Goal: Contribute content: Add original content to the website for others to see

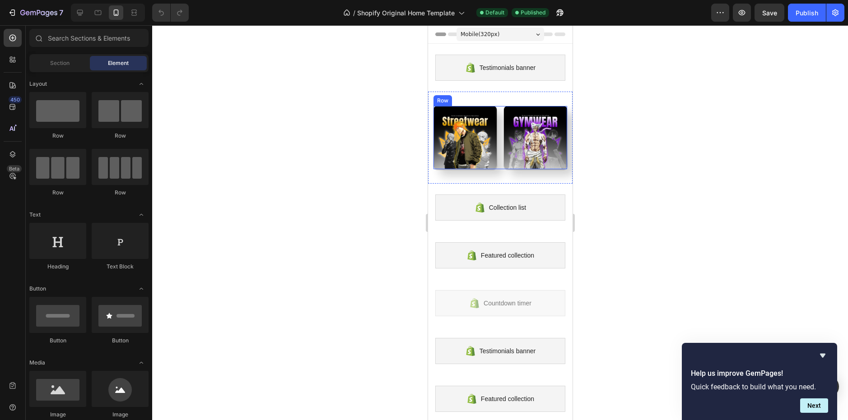
click at [497, 117] on div "Image Image Row" at bounding box center [500, 137] width 134 height 63
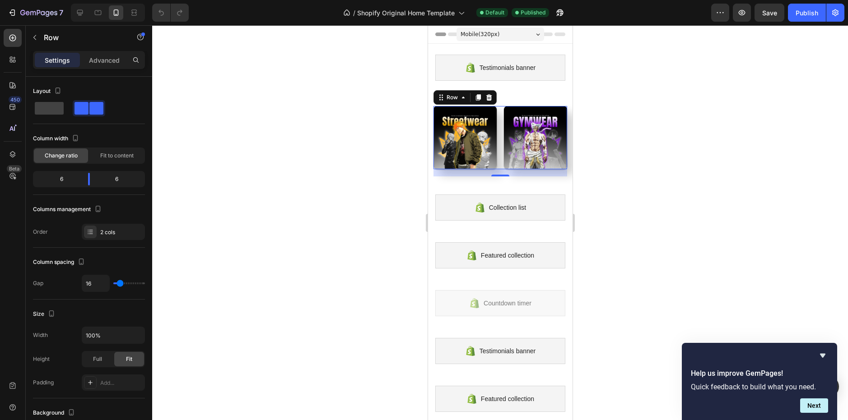
click at [497, 156] on div "Image Image Row 16" at bounding box center [500, 137] width 134 height 63
click at [604, 181] on div at bounding box center [500, 222] width 696 height 395
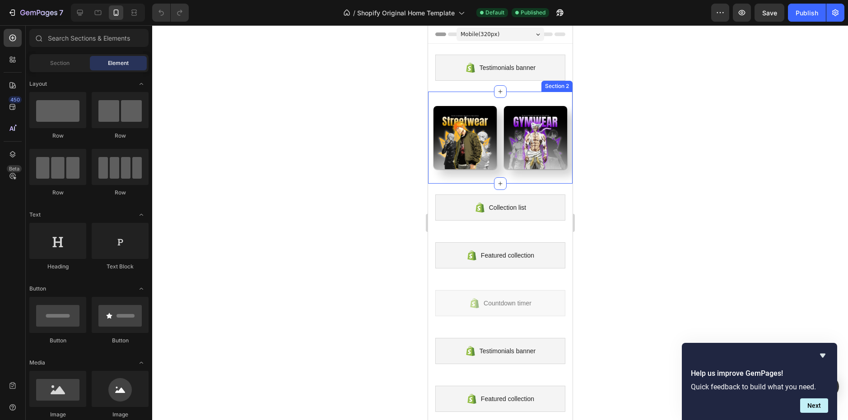
click at [489, 102] on div "Image Image Row Section 2" at bounding box center [500, 138] width 145 height 92
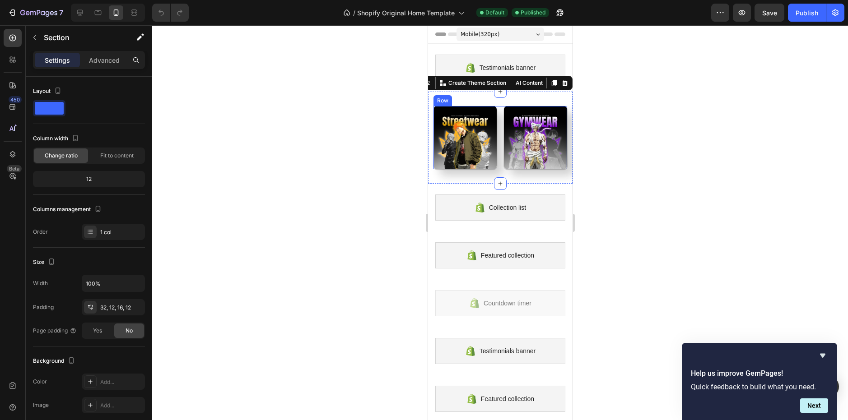
click at [496, 115] on div "Image Image Row" at bounding box center [500, 137] width 134 height 63
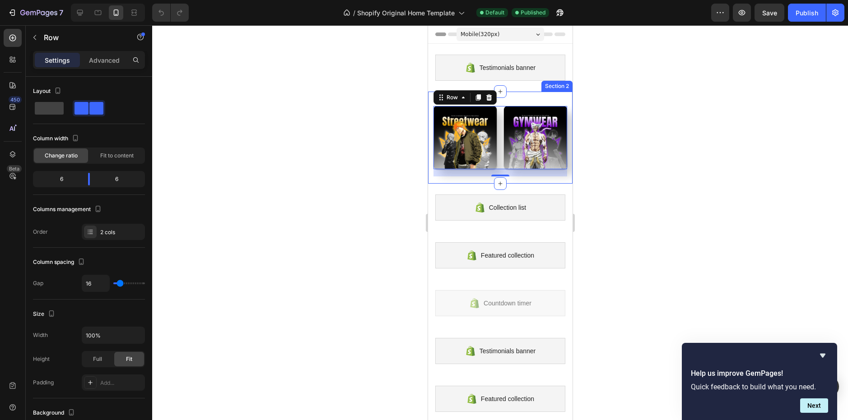
click at [592, 125] on div at bounding box center [500, 222] width 696 height 395
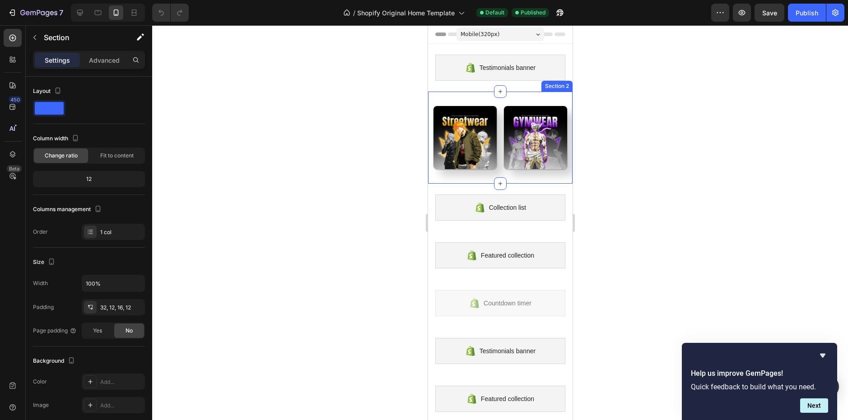
click at [552, 174] on div "Image Image Row Section 2" at bounding box center [500, 138] width 145 height 92
click at [604, 179] on div at bounding box center [500, 222] width 696 height 395
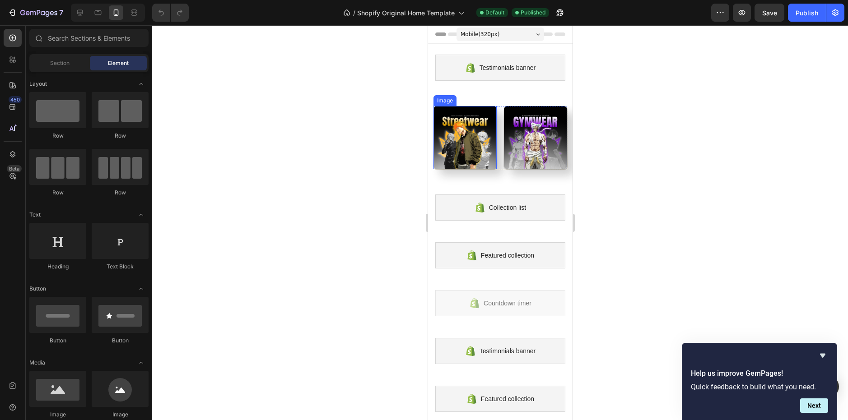
click at [447, 132] on img at bounding box center [464, 137] width 63 height 63
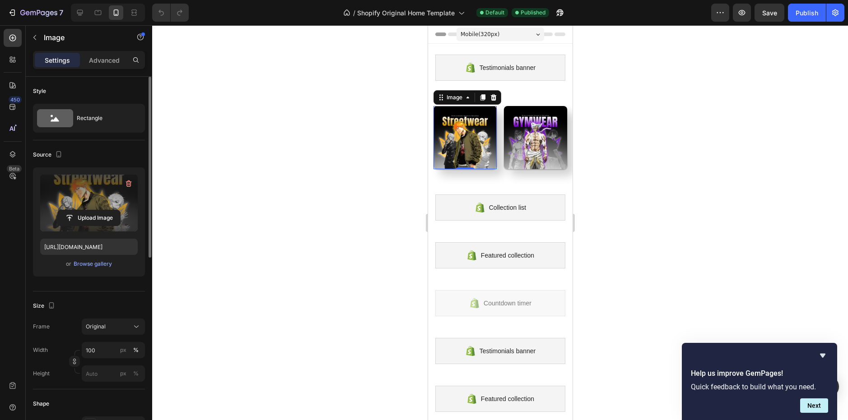
click at [98, 208] on label at bounding box center [89, 203] width 98 height 57
click at [98, 210] on input "file" at bounding box center [89, 217] width 62 height 15
click at [109, 216] on input "file" at bounding box center [89, 217] width 62 height 15
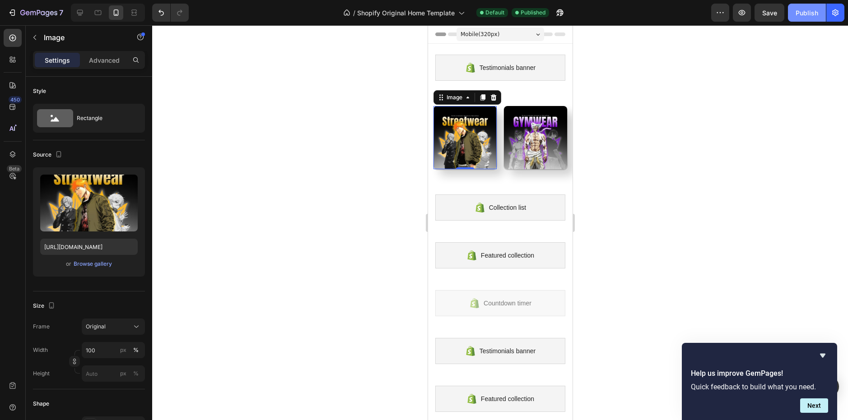
click at [798, 14] on div "Publish" at bounding box center [807, 12] width 23 height 9
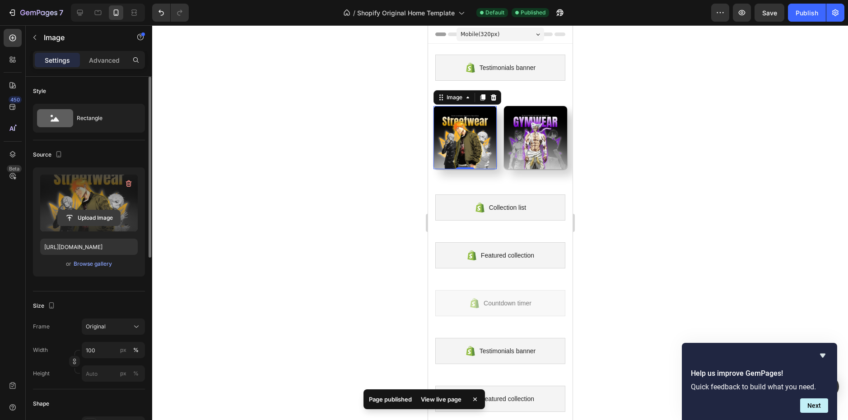
click at [87, 219] on input "file" at bounding box center [89, 217] width 62 height 15
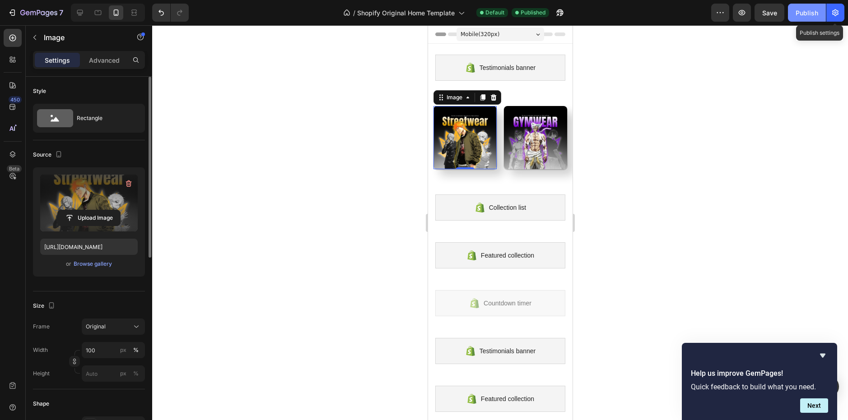
click at [816, 10] on div "Publish" at bounding box center [807, 12] width 23 height 9
click at [638, 159] on div at bounding box center [500, 222] width 696 height 395
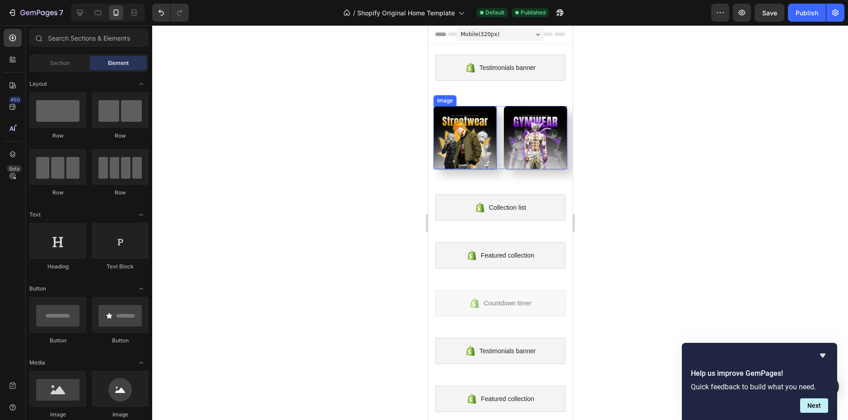
click at [464, 130] on img at bounding box center [464, 137] width 63 height 63
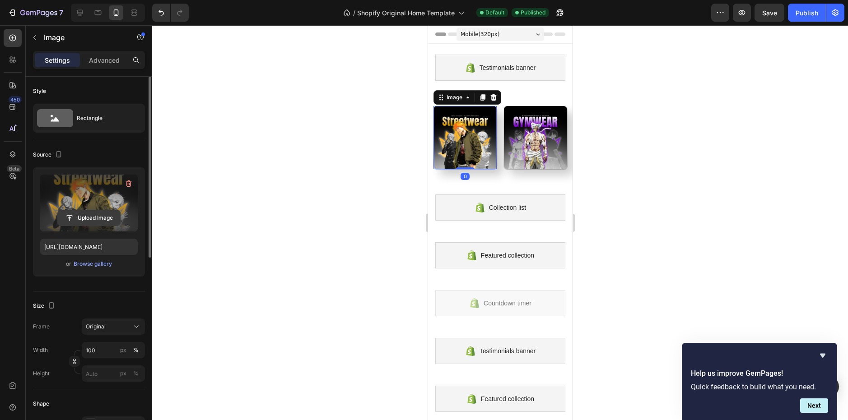
click at [82, 217] on input "file" at bounding box center [89, 217] width 62 height 15
click at [97, 13] on icon at bounding box center [97, 12] width 9 height 9
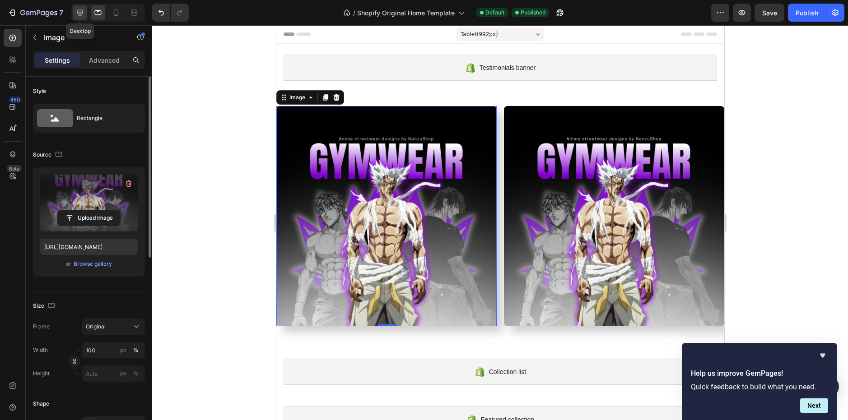
click at [81, 12] on icon at bounding box center [79, 12] width 9 height 9
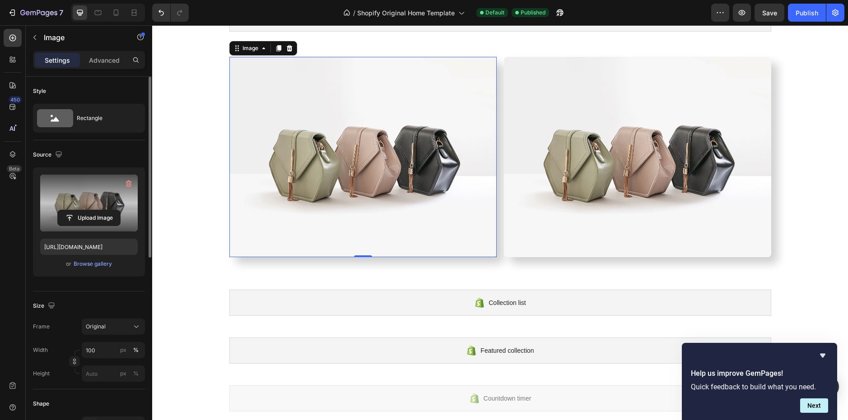
click at [413, 146] on img at bounding box center [362, 157] width 267 height 201
click at [86, 212] on input "file" at bounding box center [89, 217] width 62 height 15
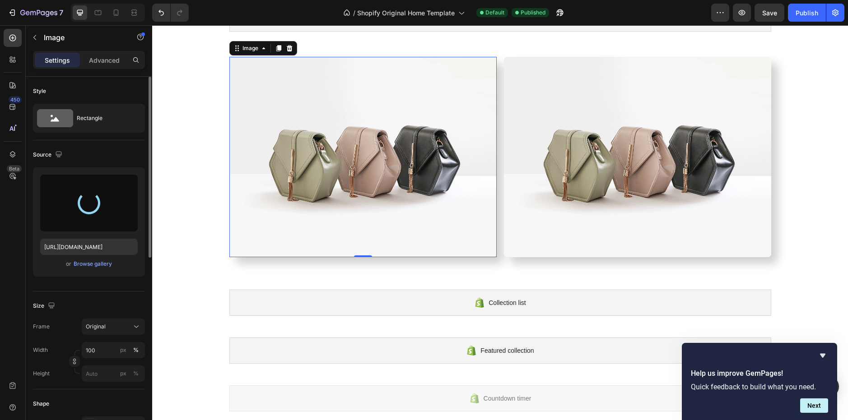
type input "https://cdn.shopify.com/s/files/1/0850/1329/9534/files/gempages_527882702876050…"
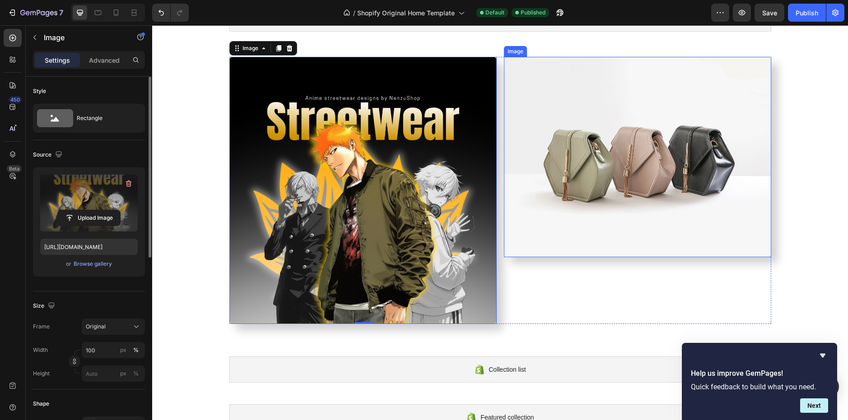
click at [575, 187] on img at bounding box center [637, 157] width 267 height 201
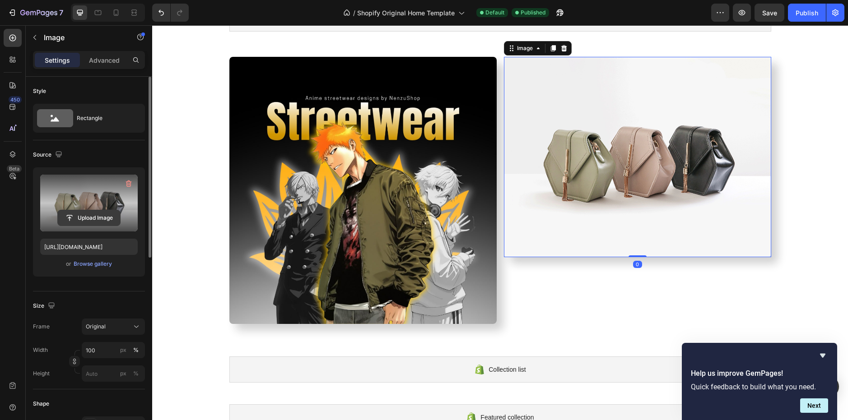
click at [90, 216] on input "file" at bounding box center [89, 217] width 62 height 15
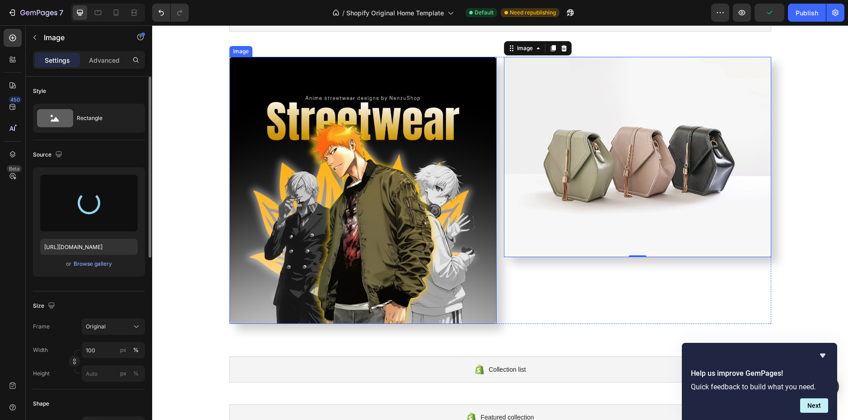
type input "[URL][DOMAIN_NAME]"
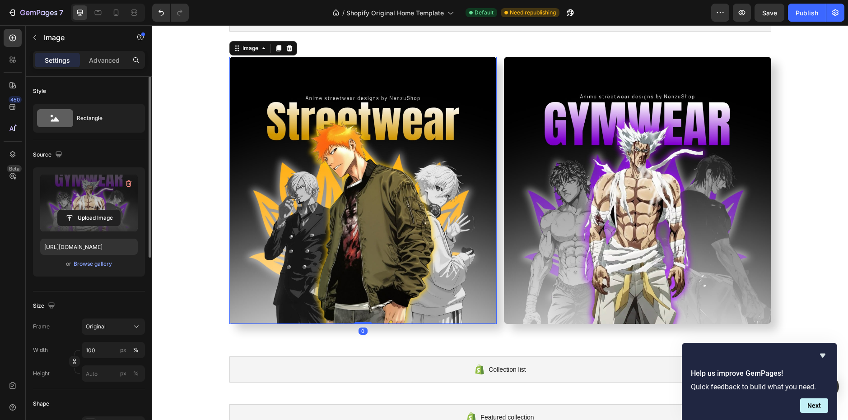
click at [266, 184] on img at bounding box center [362, 190] width 267 height 267
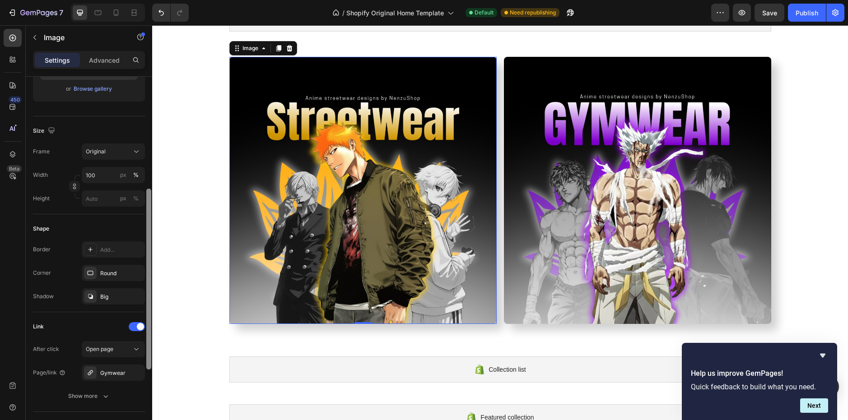
scroll to position [194, 0]
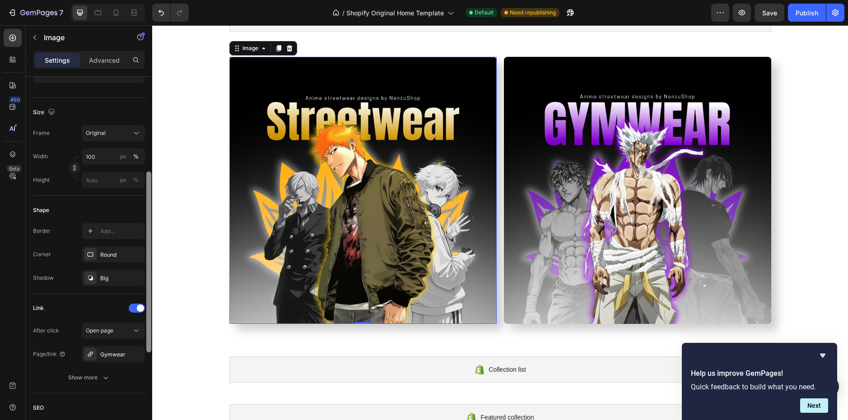
drag, startPoint x: 149, startPoint y: 215, endPoint x: 182, endPoint y: 216, distance: 33.0
click at [149, 310] on div at bounding box center [148, 262] width 5 height 181
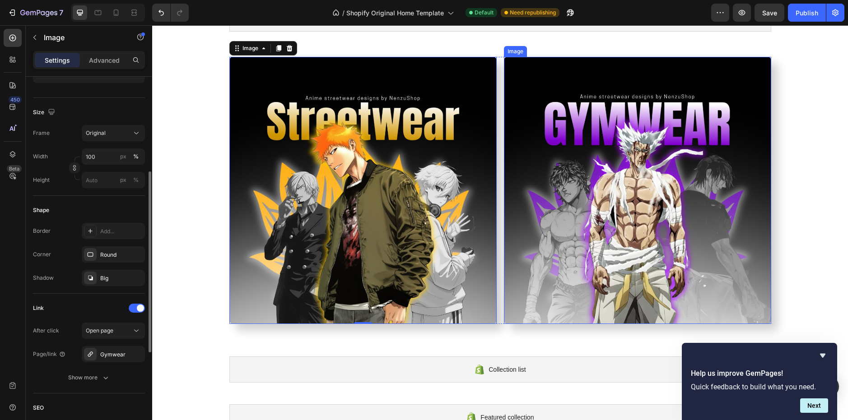
click at [575, 214] on img at bounding box center [637, 190] width 267 height 267
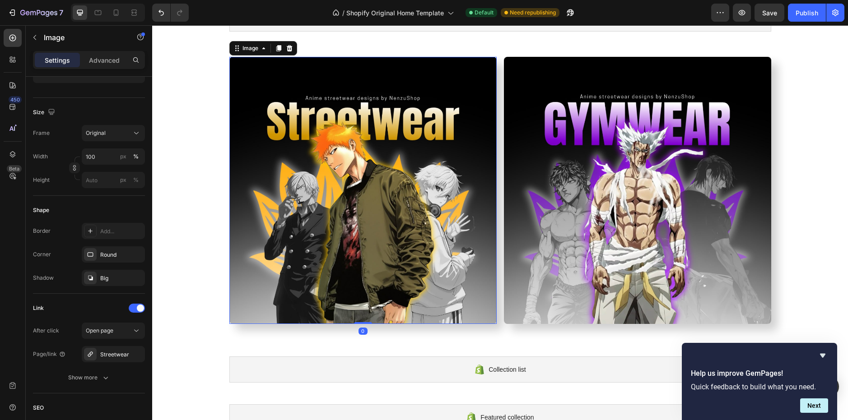
click at [345, 184] on img at bounding box center [362, 190] width 267 height 267
click at [116, 14] on icon at bounding box center [116, 12] width 9 height 9
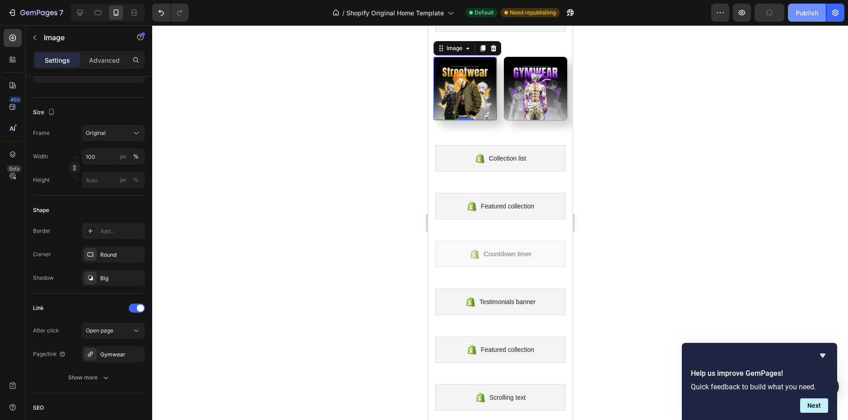
click at [798, 8] on div "Publish" at bounding box center [807, 12] width 23 height 9
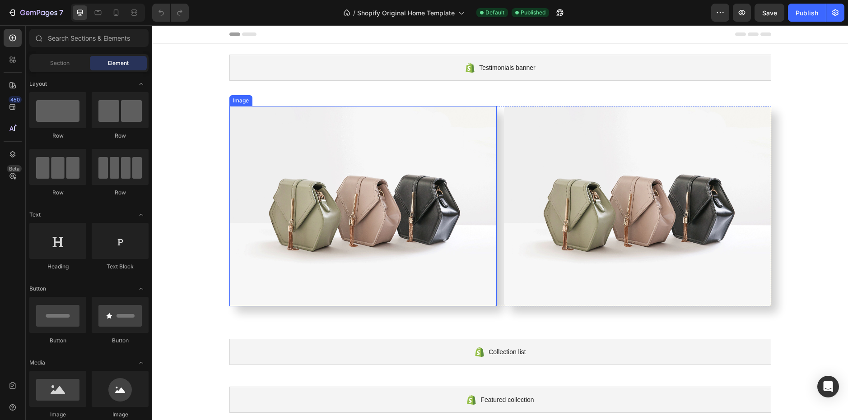
click at [306, 274] on img at bounding box center [362, 206] width 267 height 201
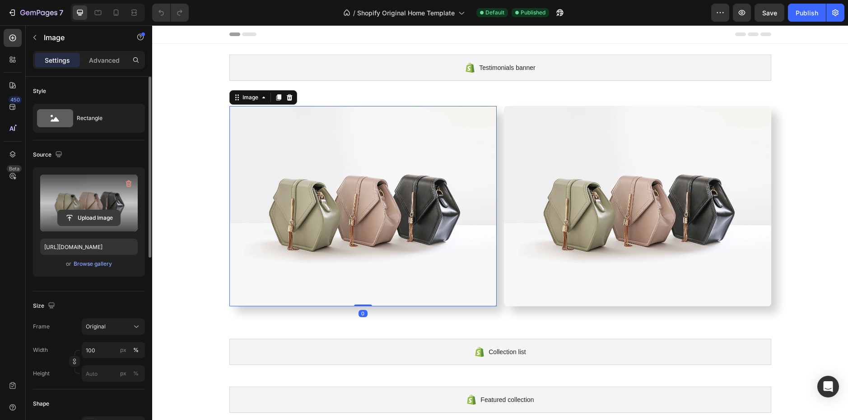
click at [99, 224] on input "file" at bounding box center [89, 217] width 62 height 15
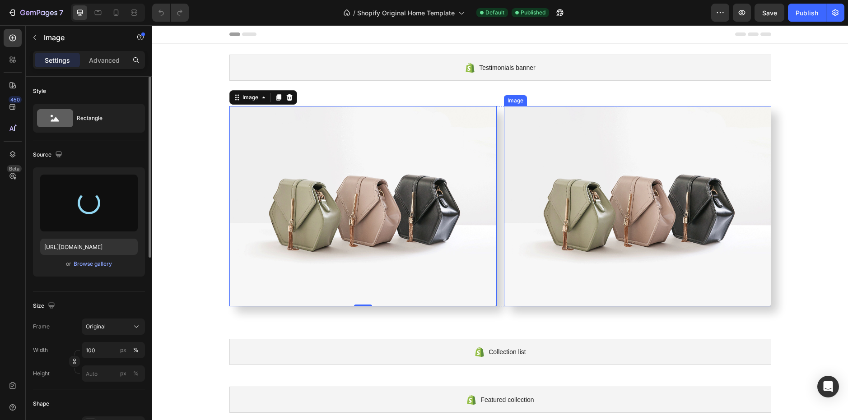
type input "[URL][DOMAIN_NAME]"
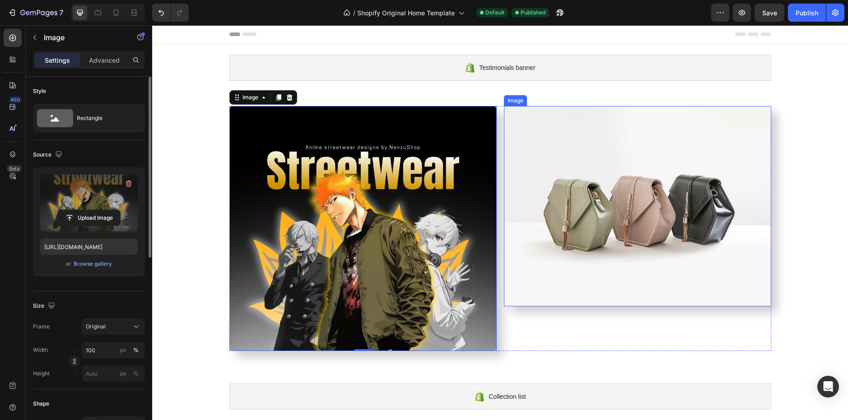
click at [566, 238] on img at bounding box center [637, 206] width 267 height 201
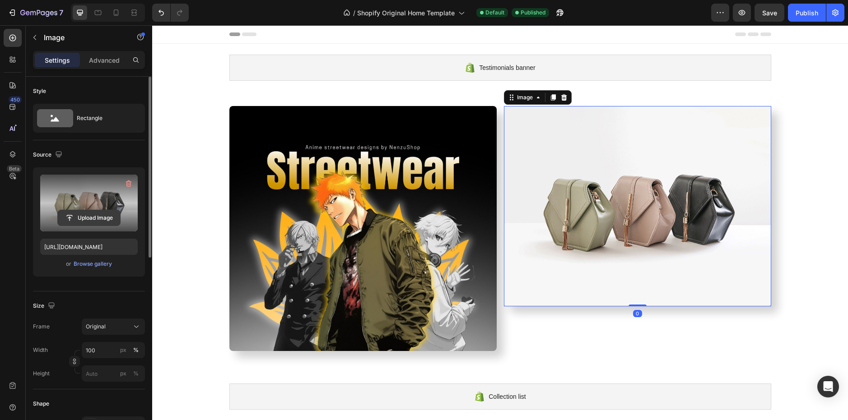
click at [101, 219] on input "file" at bounding box center [89, 217] width 62 height 15
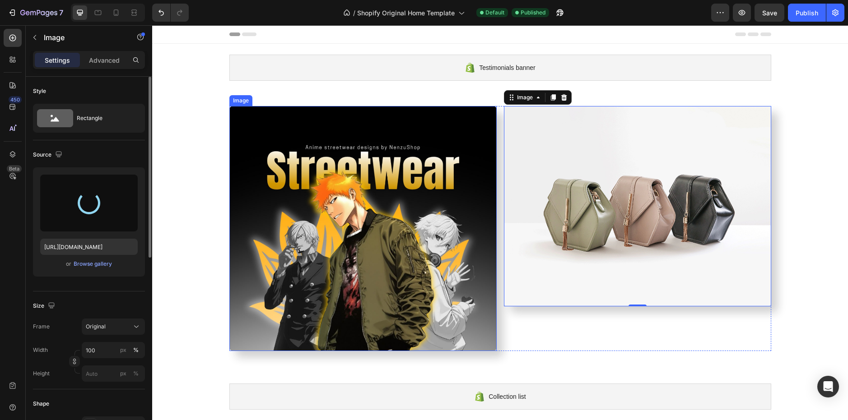
type input "[URL][DOMAIN_NAME]"
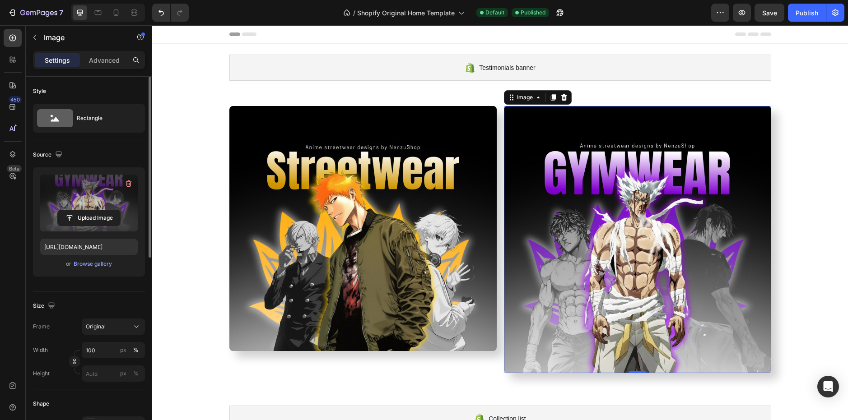
click at [553, 221] on img at bounding box center [637, 239] width 267 height 267
click at [436, 209] on img at bounding box center [362, 228] width 267 height 245
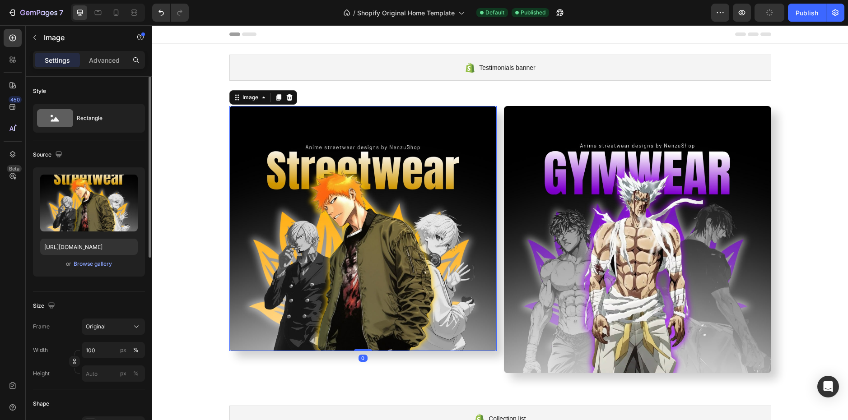
click at [555, 200] on img at bounding box center [637, 239] width 267 height 267
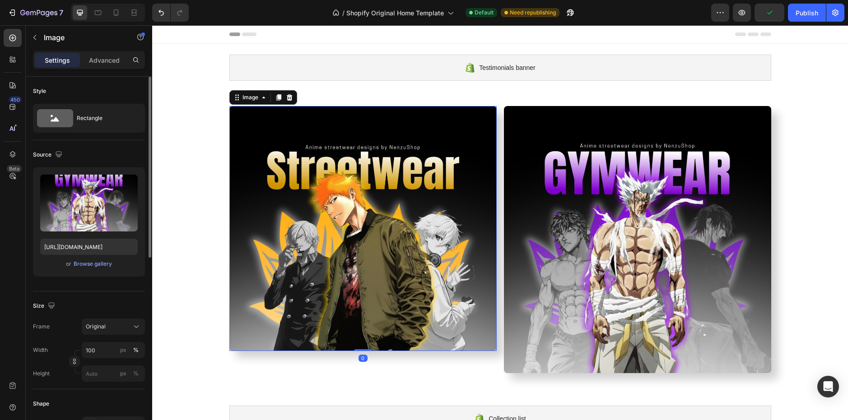
click at [285, 189] on img at bounding box center [362, 228] width 267 height 245
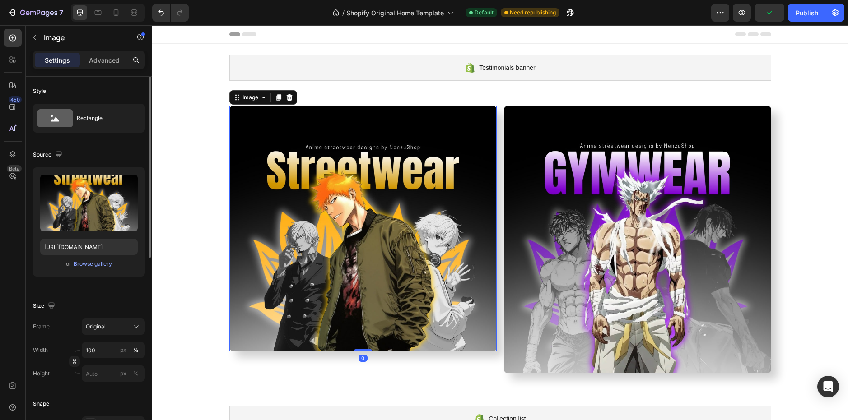
click at [187, 191] on div "Image 0 Image Row" at bounding box center [500, 243] width 696 height 275
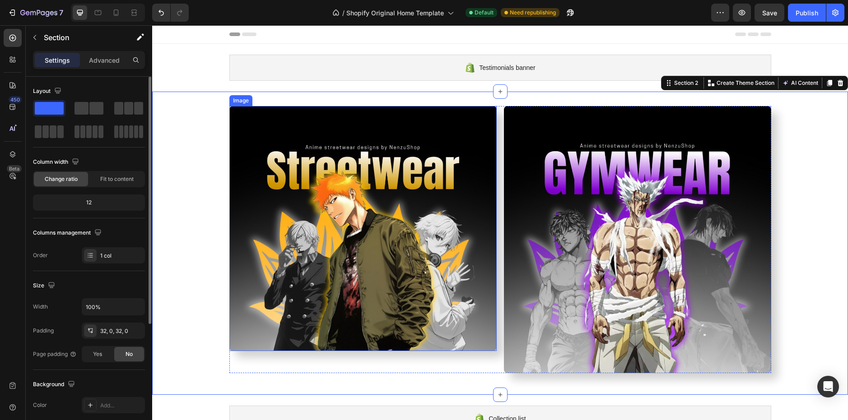
click at [364, 311] on img at bounding box center [362, 228] width 267 height 245
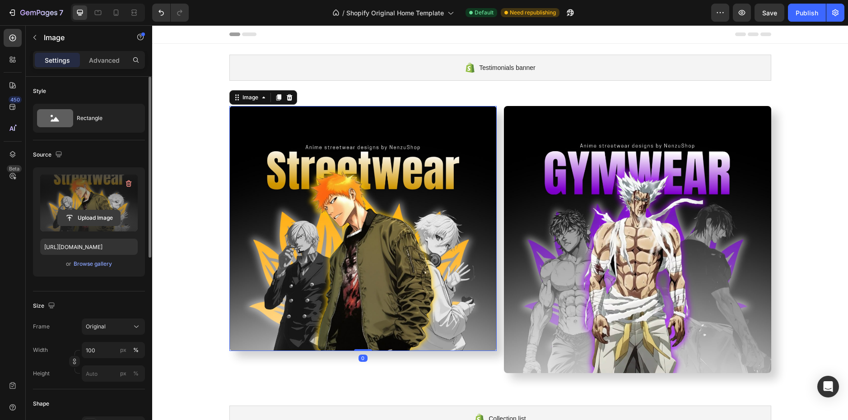
click at [106, 221] on input "file" at bounding box center [89, 217] width 62 height 15
click at [84, 219] on input "file" at bounding box center [89, 217] width 62 height 15
click at [107, 255] on input "[URL][DOMAIN_NAME]" at bounding box center [89, 247] width 98 height 16
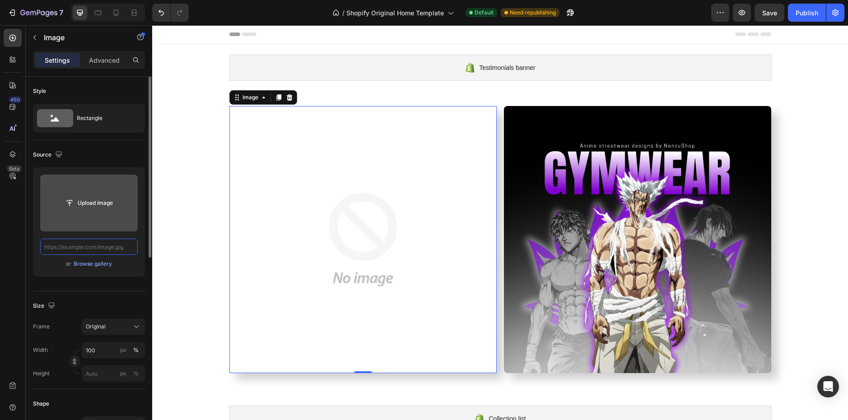
click at [110, 203] on input "file" at bounding box center [89, 203] width 62 height 15
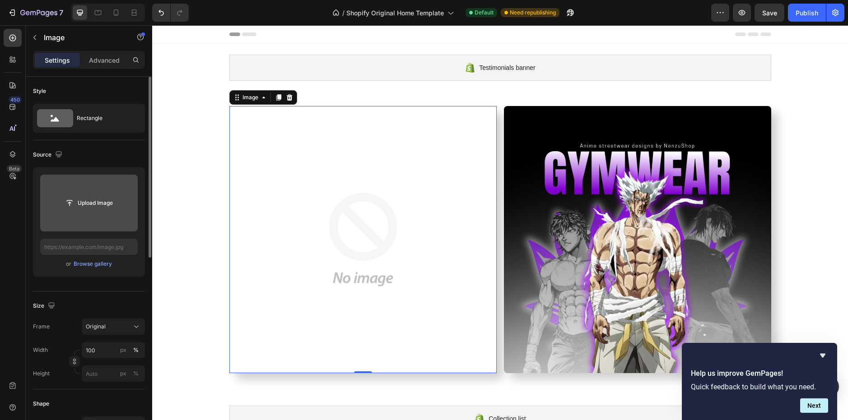
click at [99, 198] on input "file" at bounding box center [89, 203] width 62 height 15
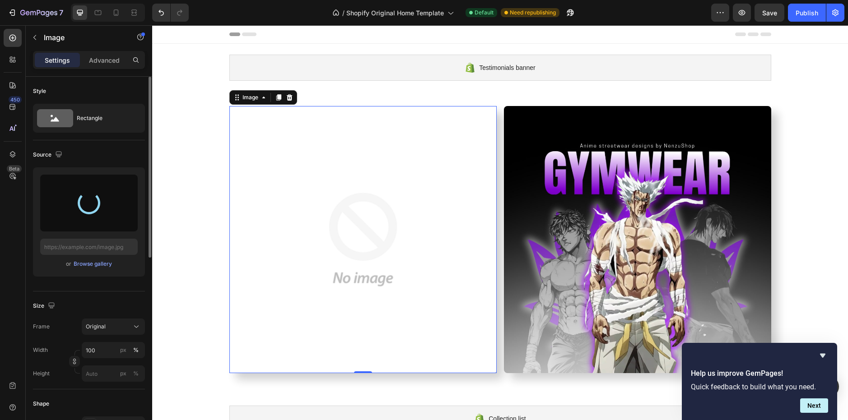
type input "[URL][DOMAIN_NAME]"
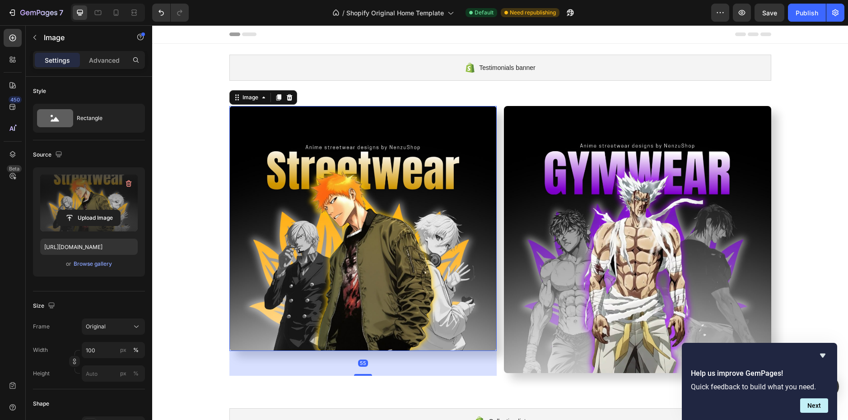
drag, startPoint x: 359, startPoint y: 350, endPoint x: 377, endPoint y: 374, distance: 30.4
click at [377, 351] on div "55" at bounding box center [362, 351] width 267 height 0
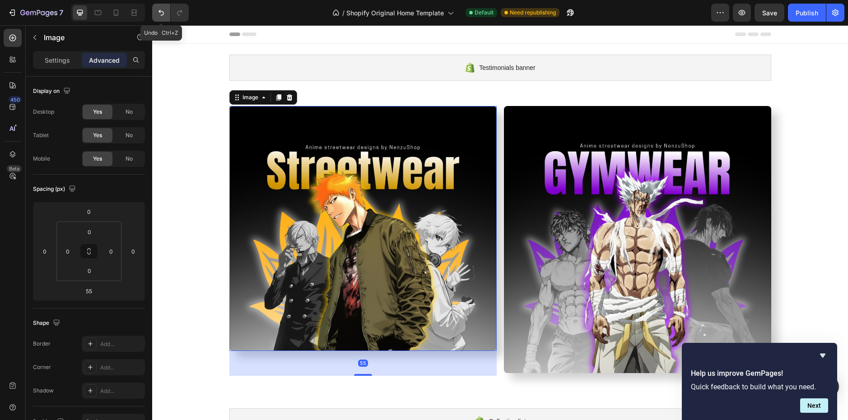
click at [169, 10] on button "Undo/Redo" at bounding box center [161, 13] width 18 height 18
click at [162, 15] on icon "Undo/Redo" at bounding box center [161, 13] width 5 height 6
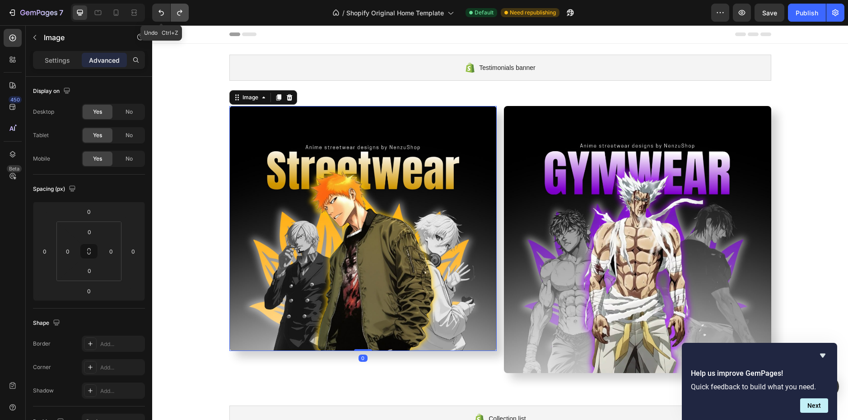
click at [178, 14] on icon "Undo/Redo" at bounding box center [179, 13] width 5 height 6
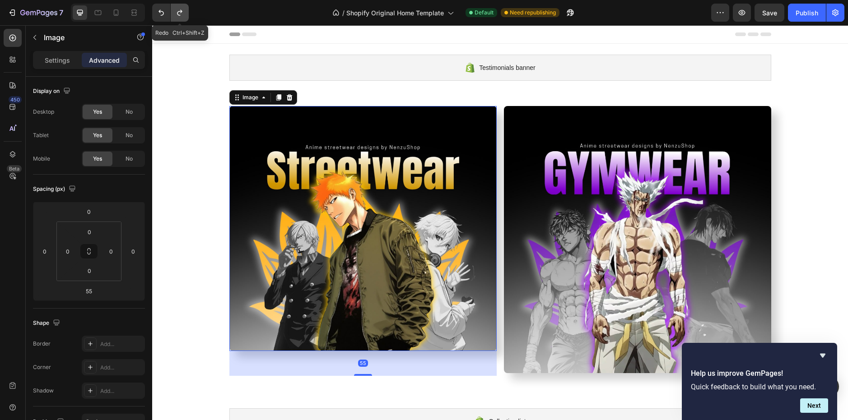
click at [178, 14] on icon "Undo/Redo" at bounding box center [179, 13] width 5 height 6
click at [165, 13] on icon "Undo/Redo" at bounding box center [161, 12] width 9 height 9
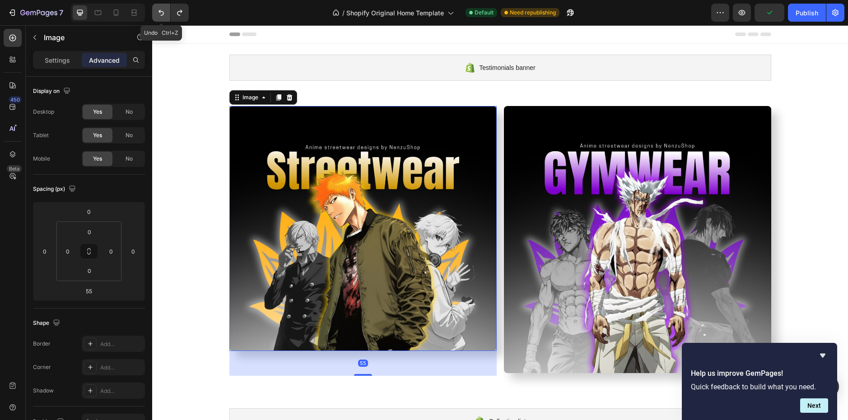
click at [165, 13] on icon "Undo/Redo" at bounding box center [161, 12] width 9 height 9
click at [167, 12] on button "Undo/Redo" at bounding box center [161, 13] width 18 height 18
type input "0"
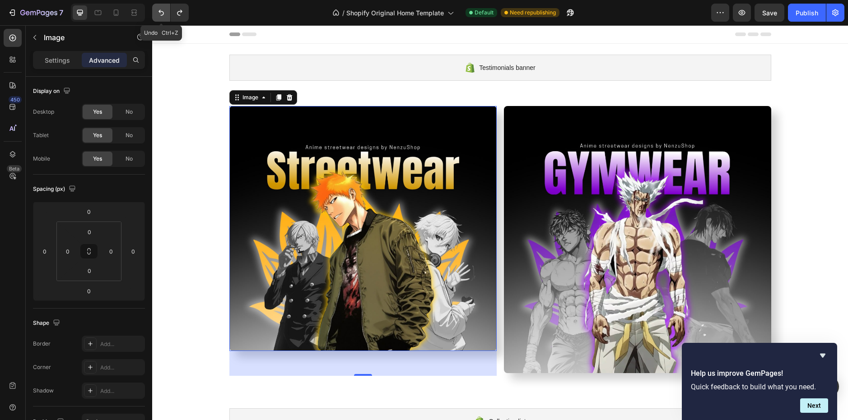
click at [167, 12] on button "Undo/Redo" at bounding box center [161, 13] width 18 height 18
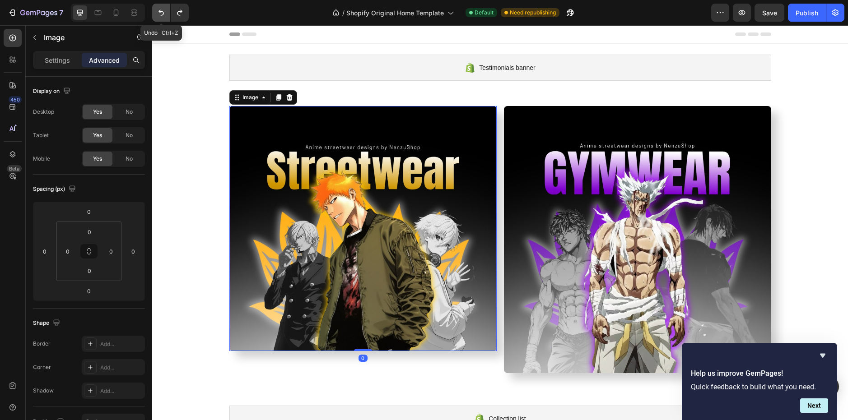
click at [167, 12] on button "Undo/Redo" at bounding box center [161, 13] width 18 height 18
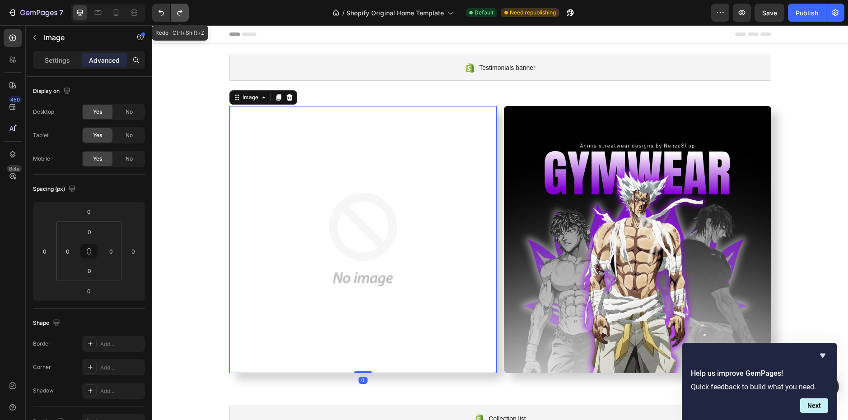
click at [182, 12] on icon "Undo/Redo" at bounding box center [179, 13] width 5 height 6
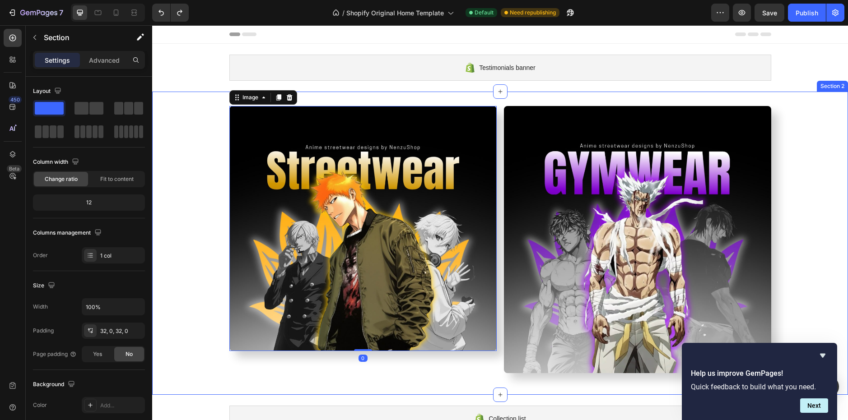
click at [169, 104] on div "Image 0 Image Row Section 2" at bounding box center [500, 243] width 696 height 303
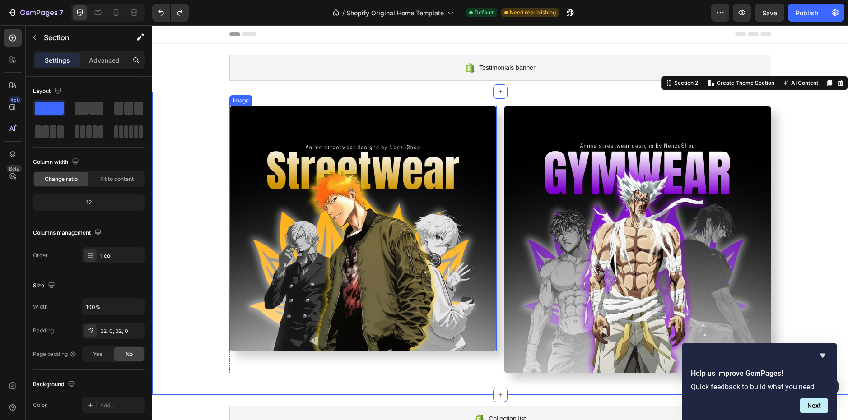
click at [309, 226] on img at bounding box center [362, 228] width 267 height 245
